Goal: Check status

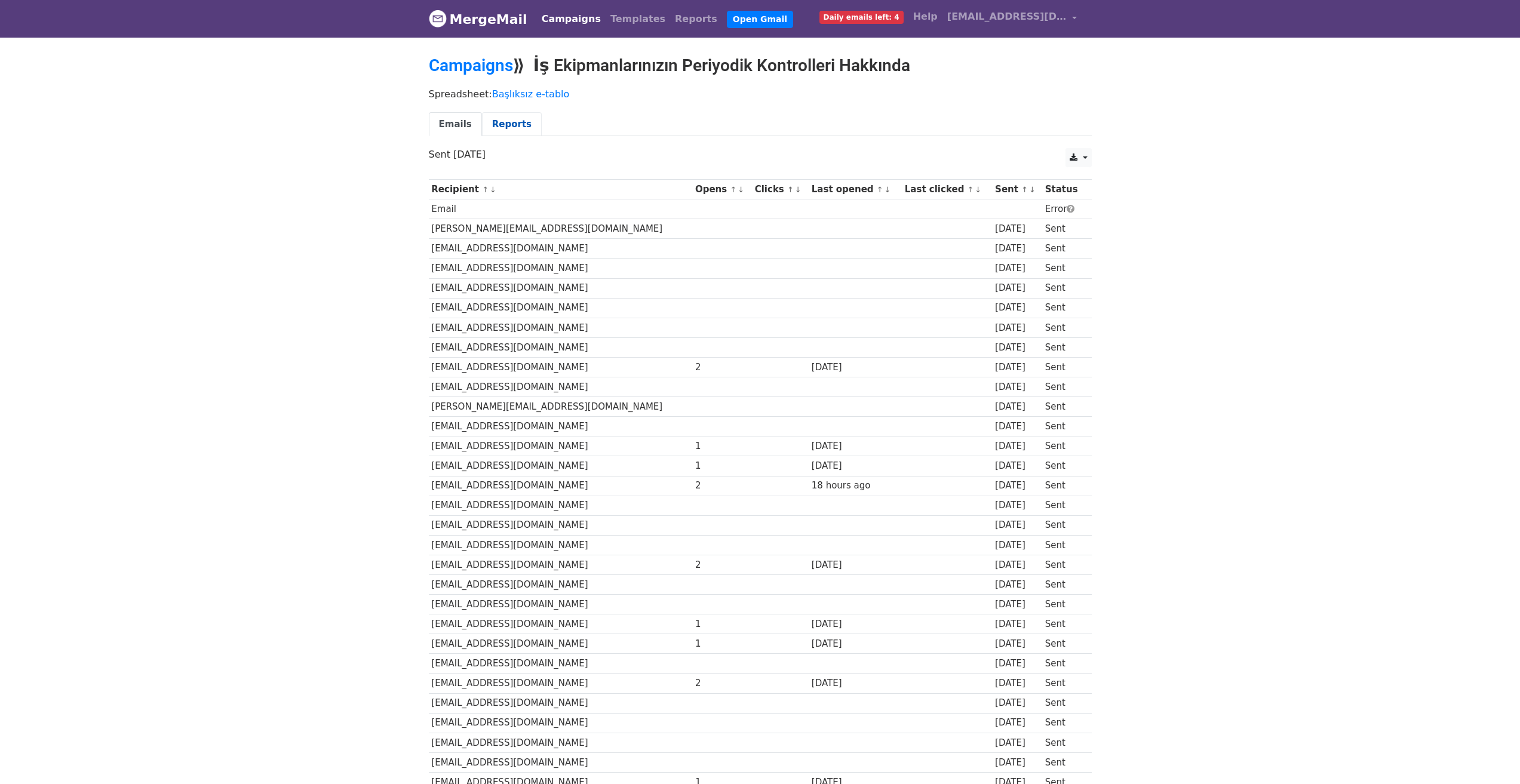
click at [505, 126] on link "Reports" at bounding box center [511, 124] width 59 height 24
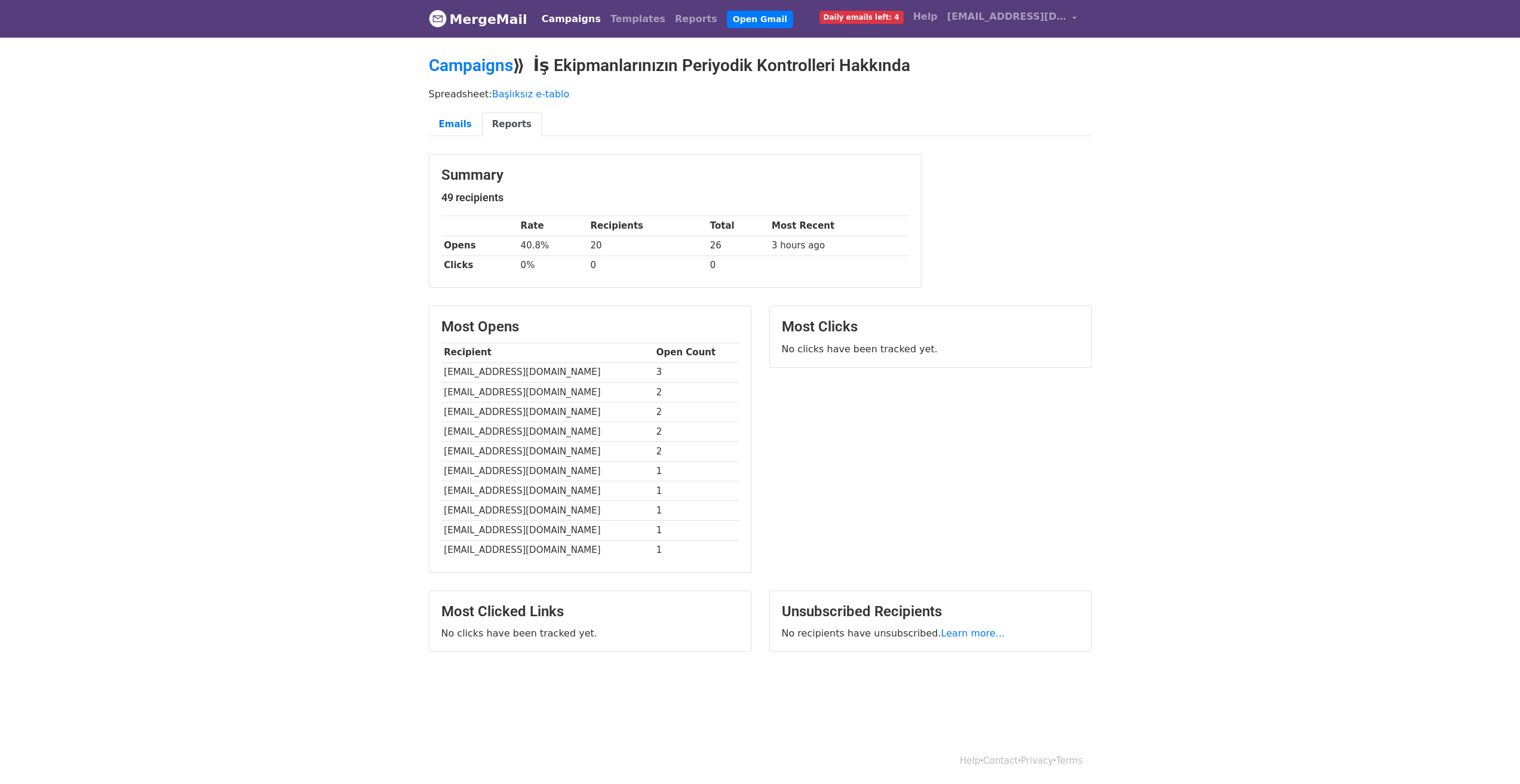
click at [561, 21] on link "Campaigns" at bounding box center [571, 19] width 69 height 24
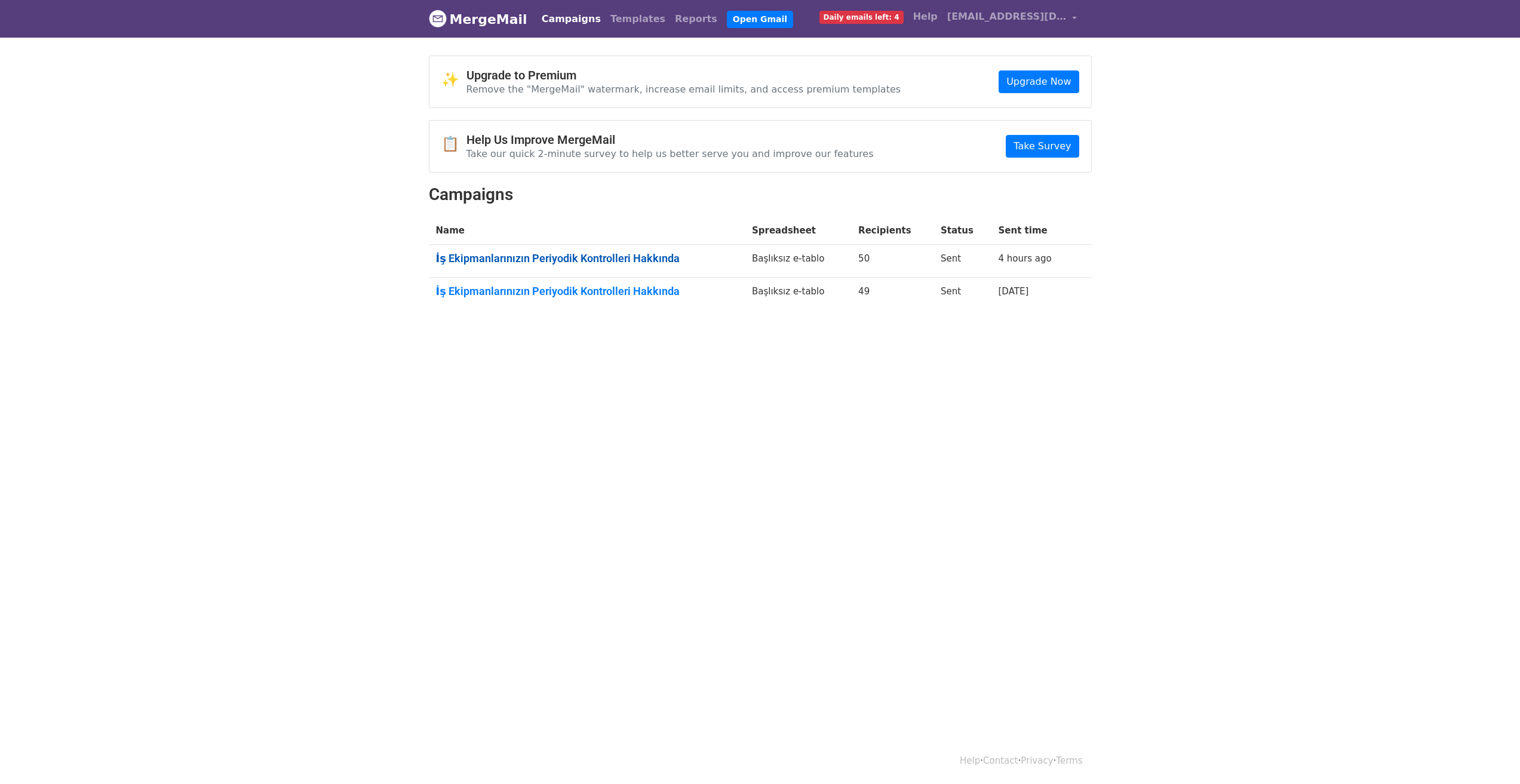
click at [565, 258] on link "İş Ekipmanlarınızın Periyodik Kontrolleri Hakkında" at bounding box center [586, 259] width 302 height 13
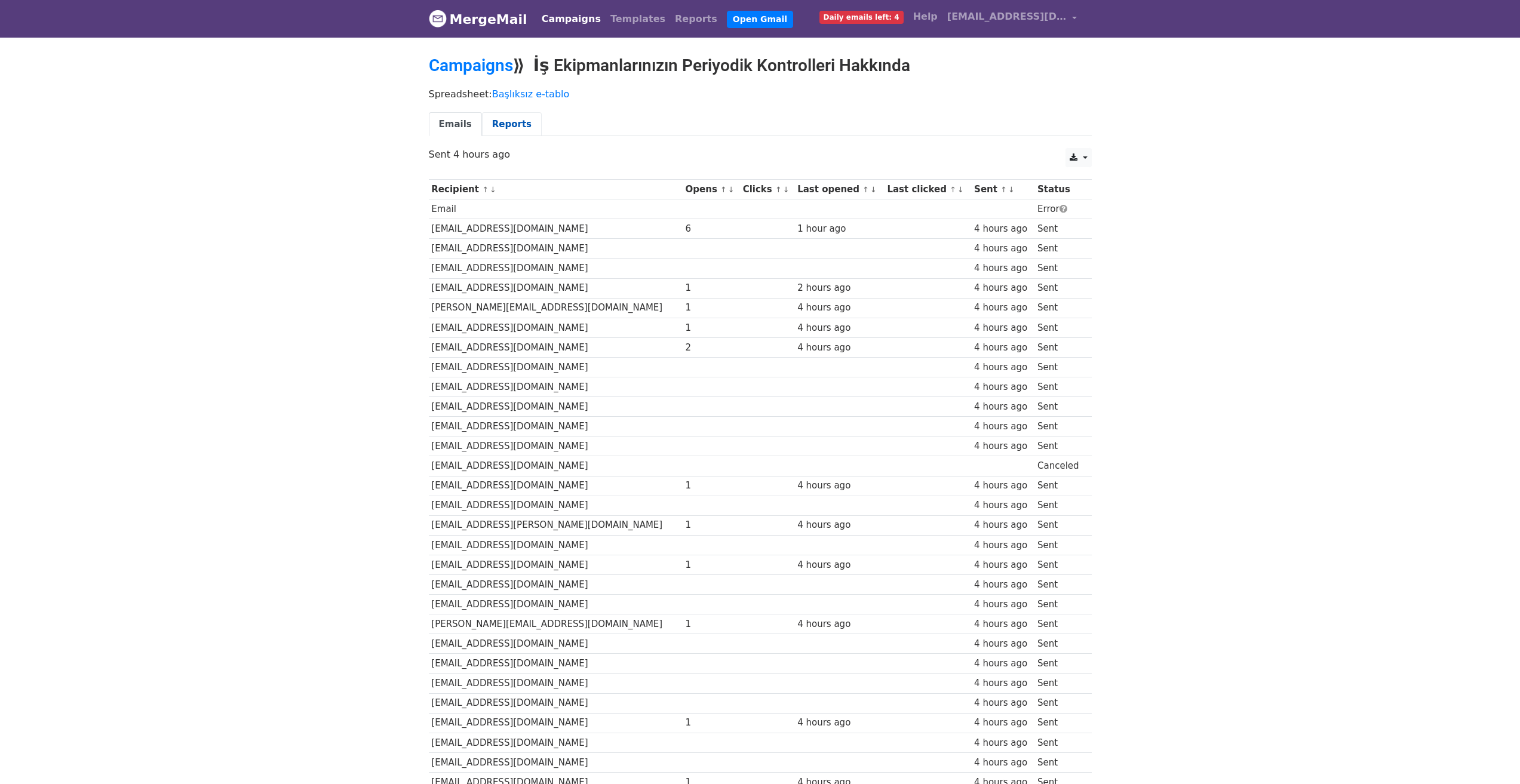
click at [493, 122] on link "Reports" at bounding box center [511, 124] width 59 height 24
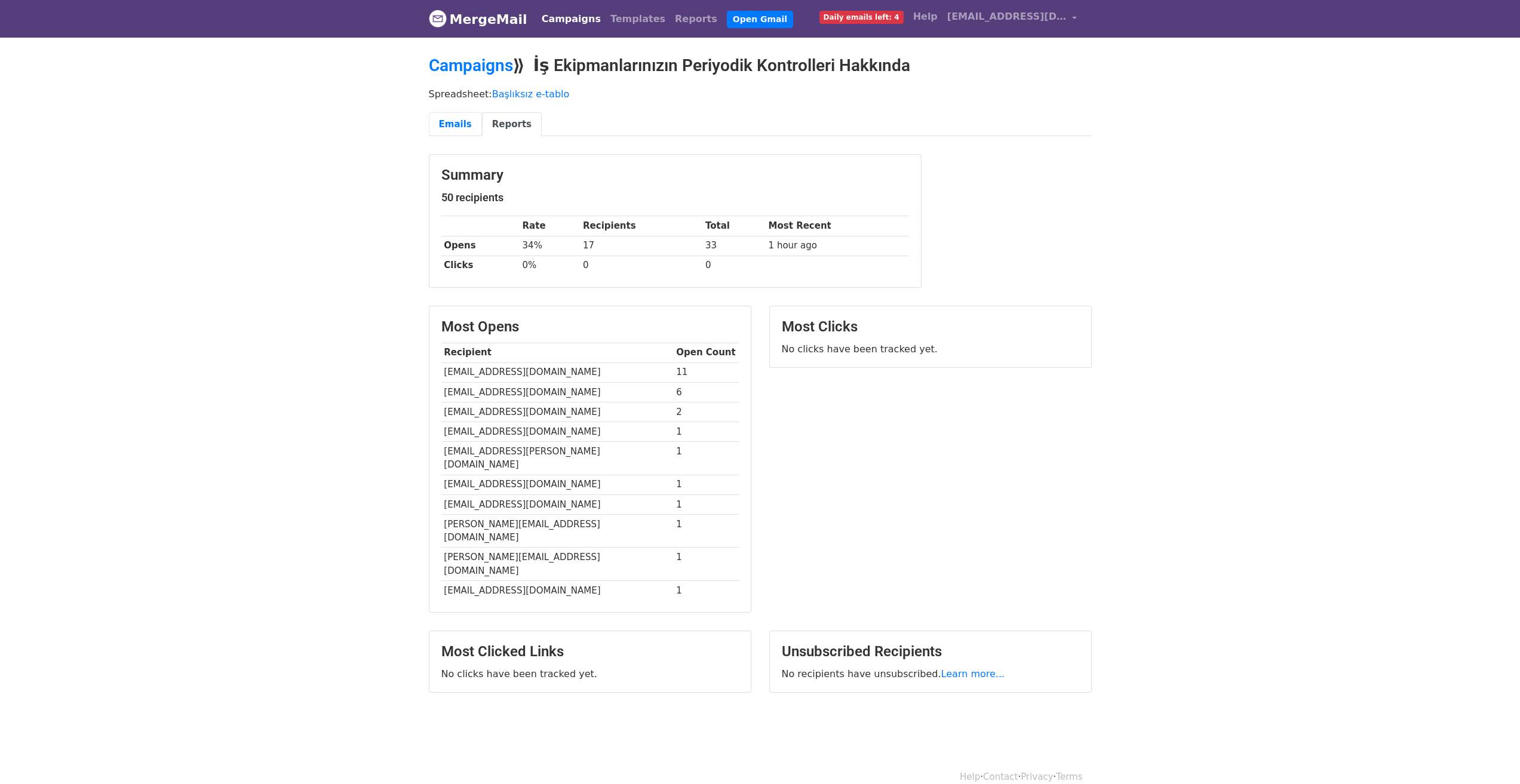
click at [451, 125] on link "Emails" at bounding box center [455, 124] width 54 height 24
